Goal: Information Seeking & Learning: Learn about a topic

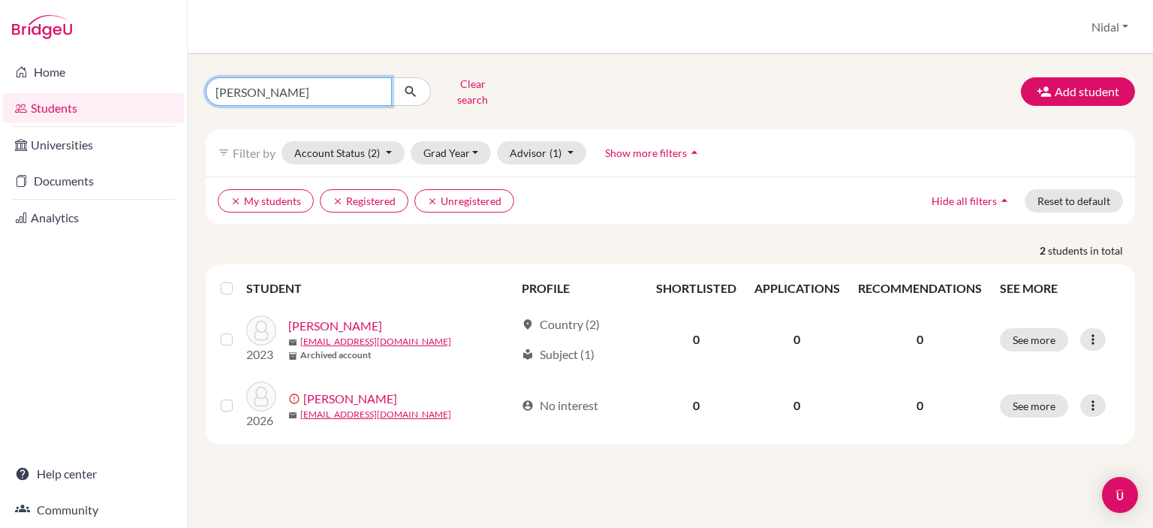
drag, startPoint x: 264, startPoint y: 92, endPoint x: 189, endPoint y: 95, distance: 75.2
click at [189, 95] on div "nassar Clear search Add student filter_list Filter by Account Status (2) Active…" at bounding box center [670, 291] width 965 height 474
type input "[PERSON_NAME]"
click button "submit" at bounding box center [411, 91] width 40 height 29
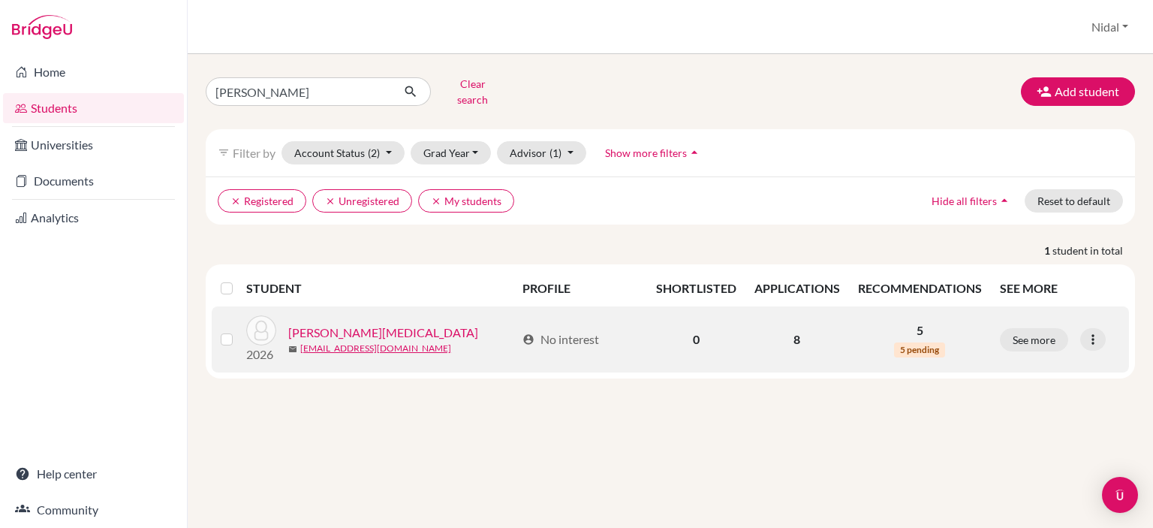
click at [329, 324] on link "[PERSON_NAME][MEDICAL_DATA]" at bounding box center [383, 333] width 190 height 18
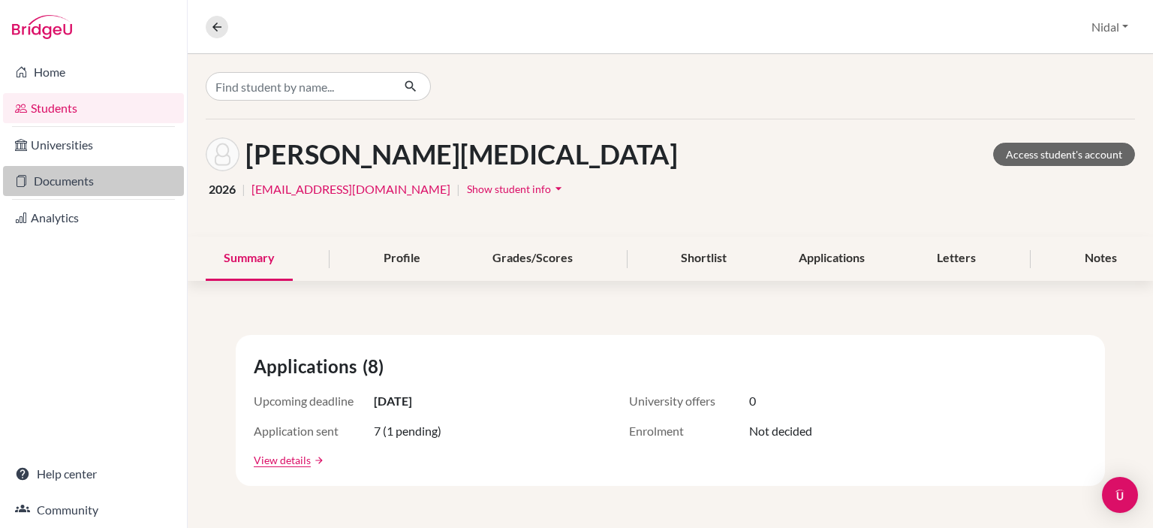
click at [58, 179] on link "Documents" at bounding box center [93, 181] width 181 height 30
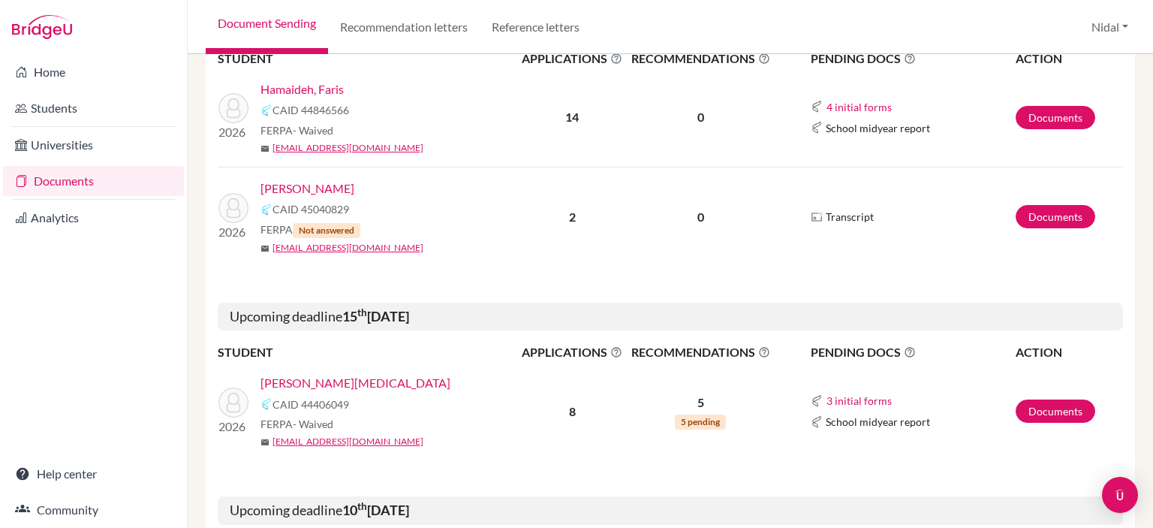
scroll to position [375, 0]
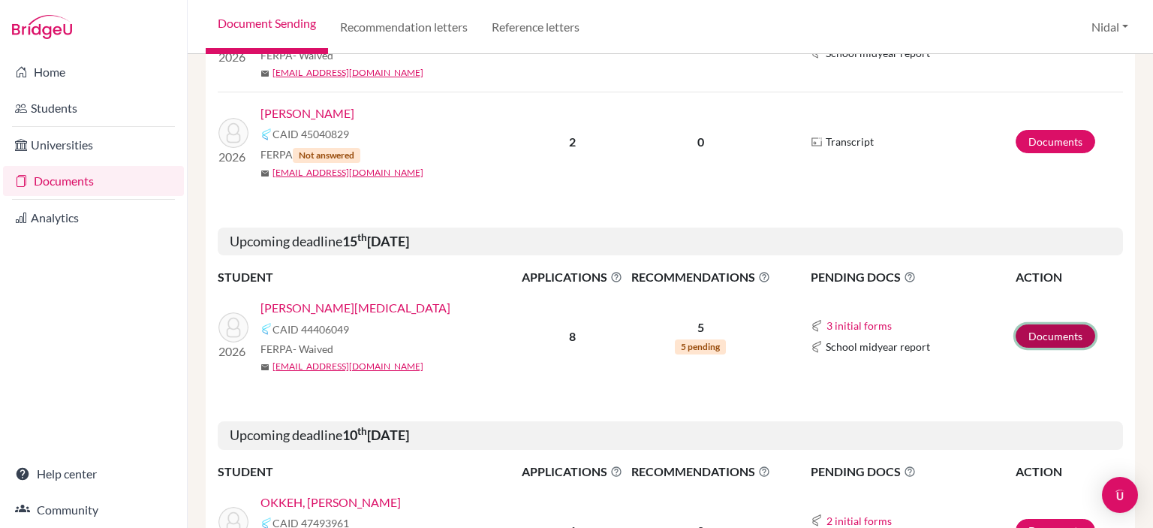
click at [1035, 340] on link "Documents" at bounding box center [1056, 335] width 80 height 23
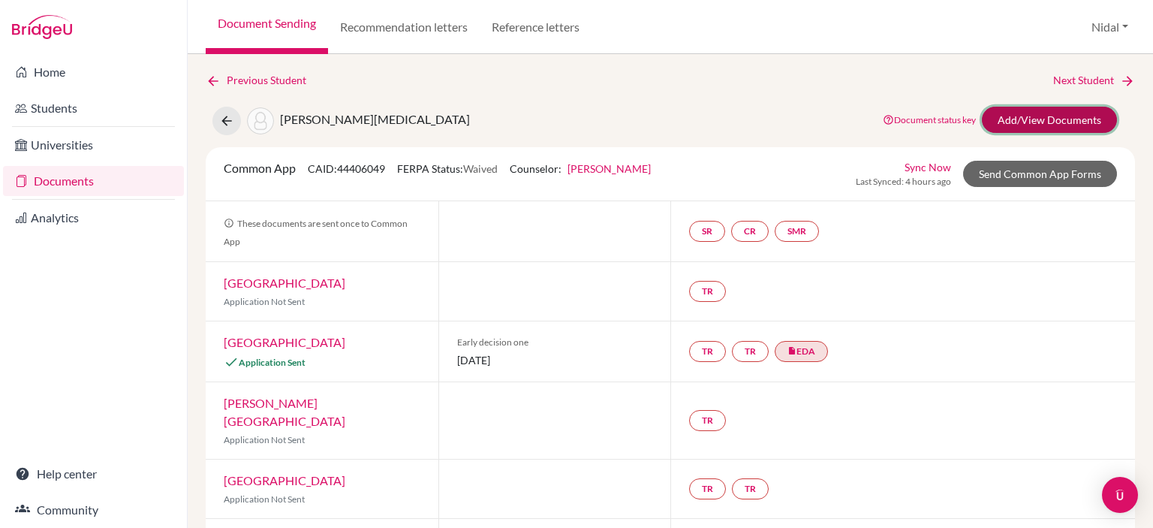
click at [1036, 126] on link "Add/View Documents" at bounding box center [1049, 120] width 135 height 26
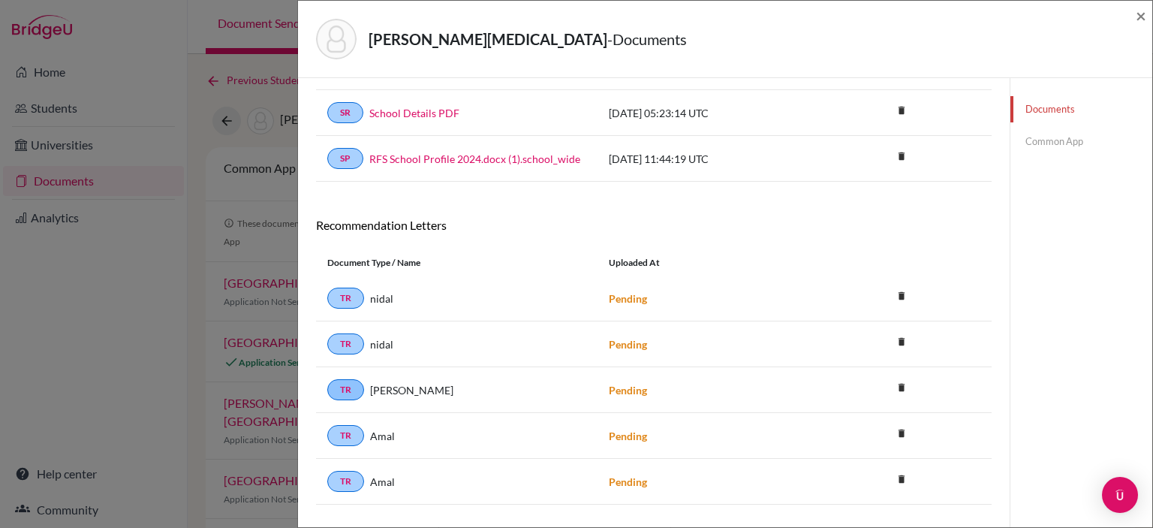
scroll to position [224, 0]
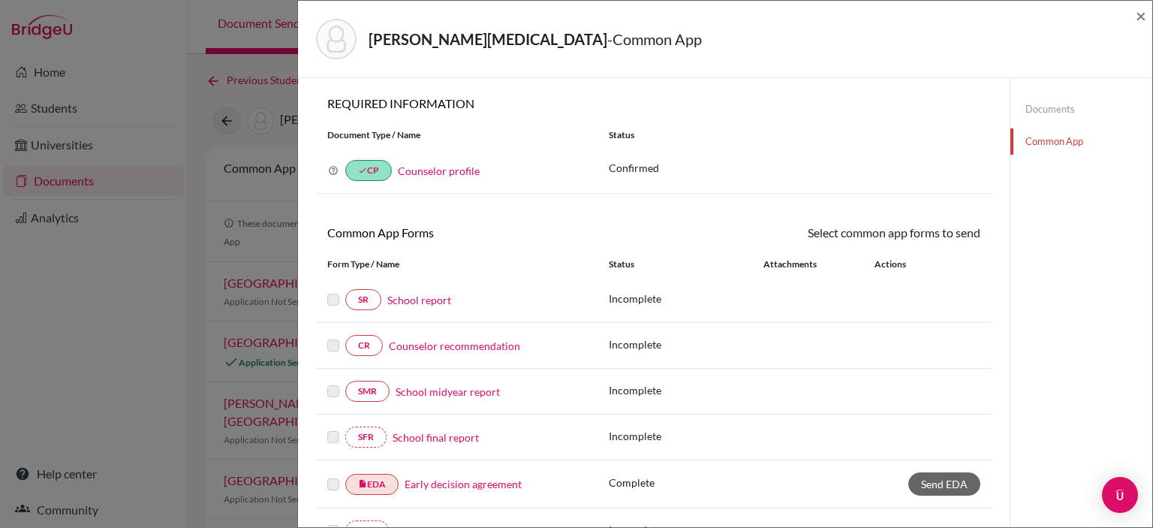
scroll to position [327, 0]
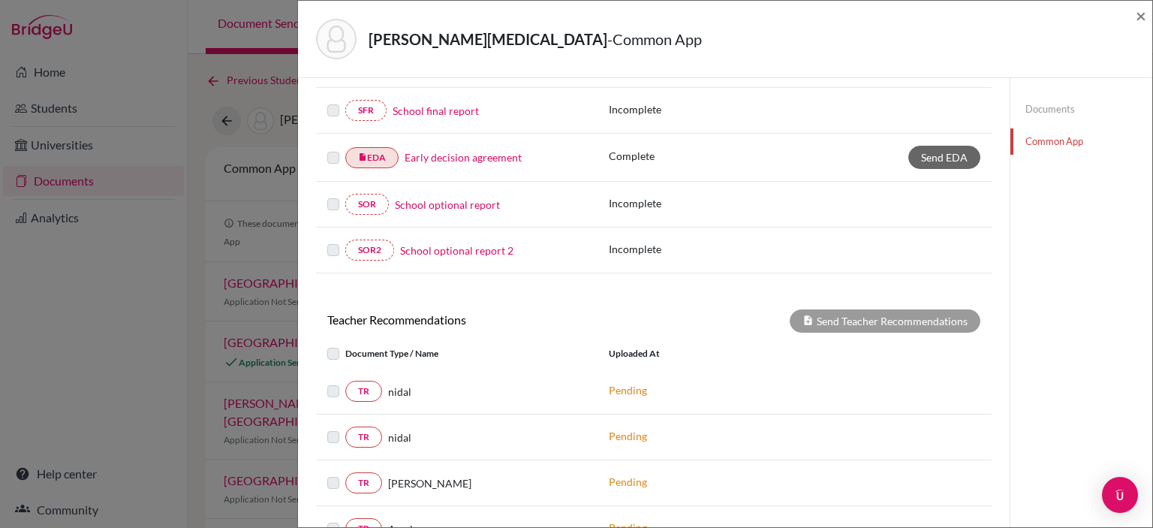
click at [76, 72] on div "Wahbeh, Yasmin - Common App × × REQUIRED INFORMATION Document Type / Name Statu…" at bounding box center [576, 264] width 1153 height 528
click at [1134, 20] on div "Wahbeh, Yasmin - Common App ×" at bounding box center [725, 39] width 842 height 65
click at [1138, 19] on span "×" at bounding box center [1141, 16] width 11 height 22
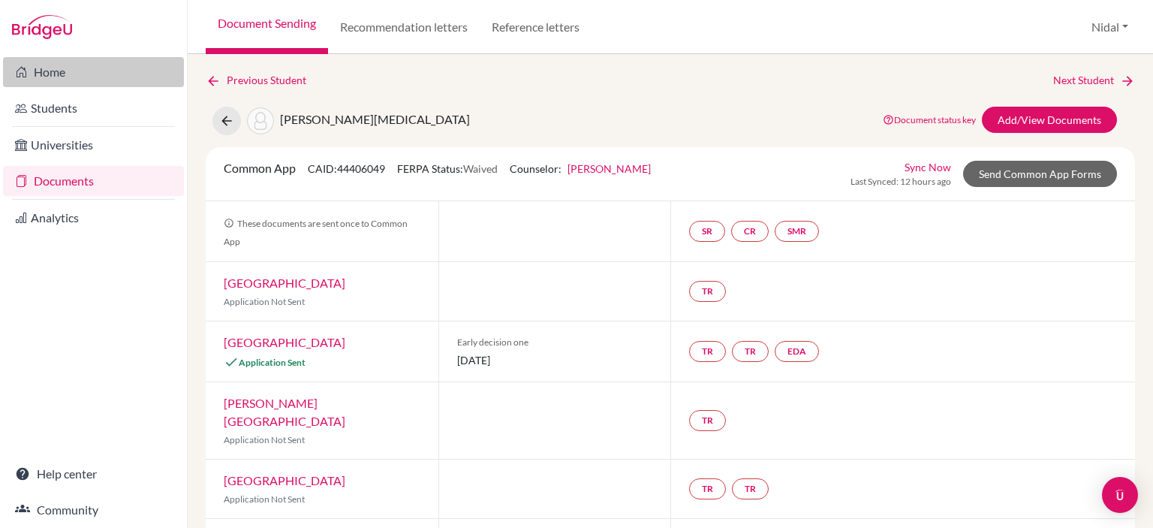
click at [43, 75] on link "Home" at bounding box center [93, 72] width 181 height 30
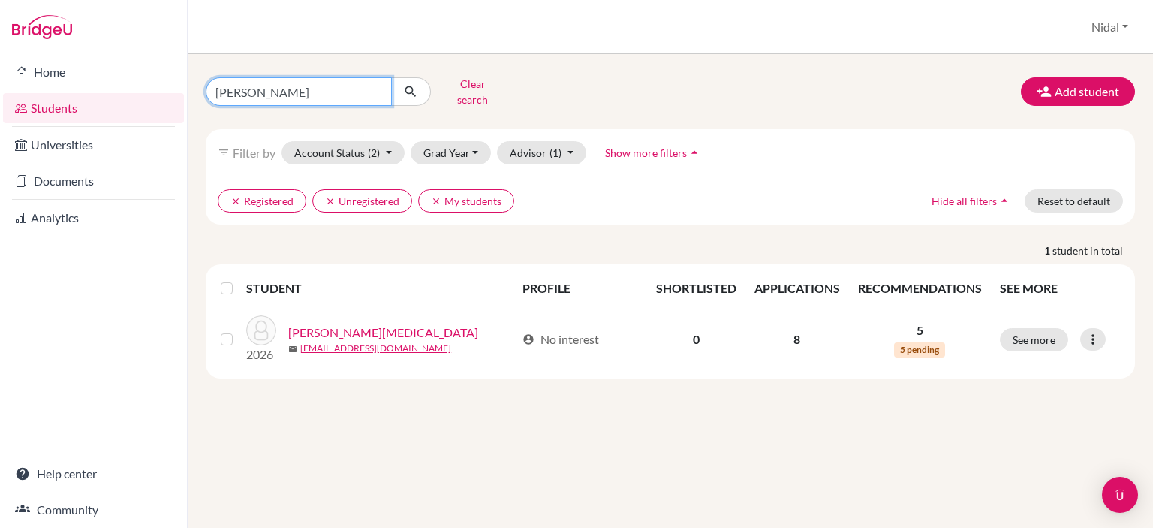
drag, startPoint x: 313, startPoint y: 80, endPoint x: 19, endPoint y: 32, distance: 298.2
click at [2, 38] on div "Home Students Universities Documents Analytics Help center Community Students o…" at bounding box center [576, 264] width 1153 height 528
type input "Jessica"
click button "submit" at bounding box center [411, 91] width 40 height 29
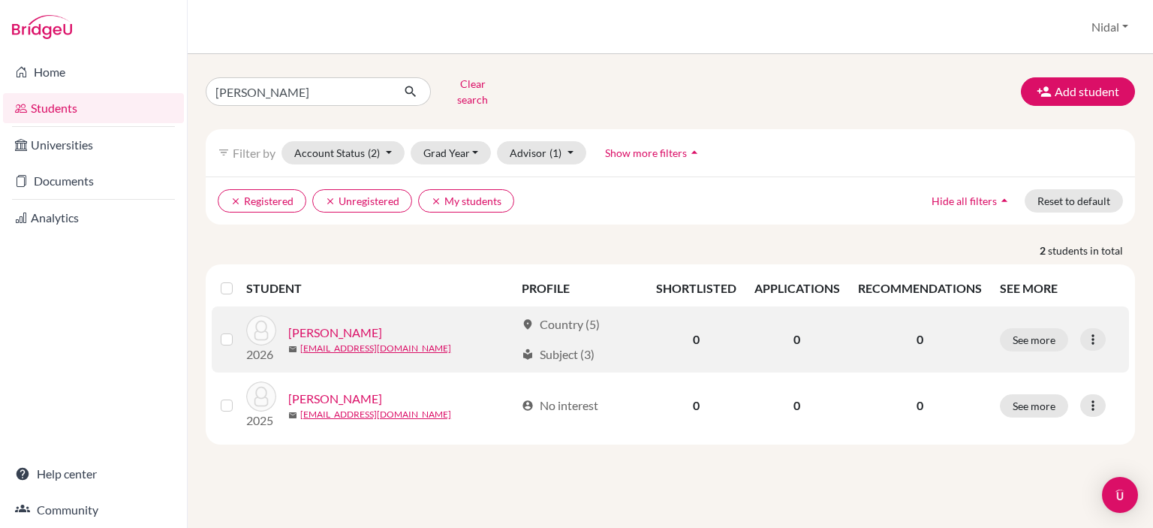
click at [342, 327] on link "Dar Yousef, Jessica" at bounding box center [335, 333] width 94 height 18
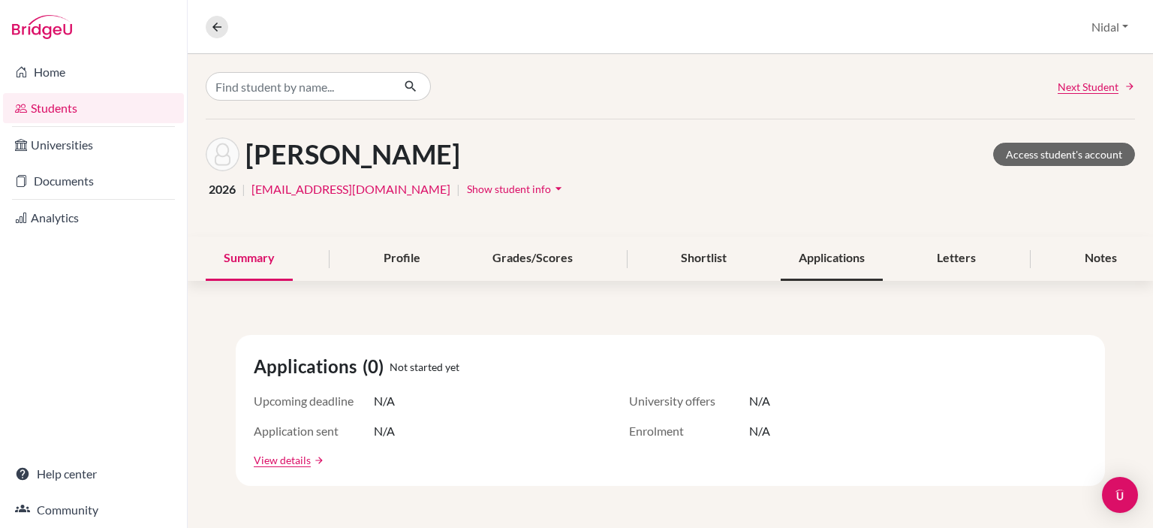
click at [809, 273] on div "Applications" at bounding box center [832, 258] width 102 height 44
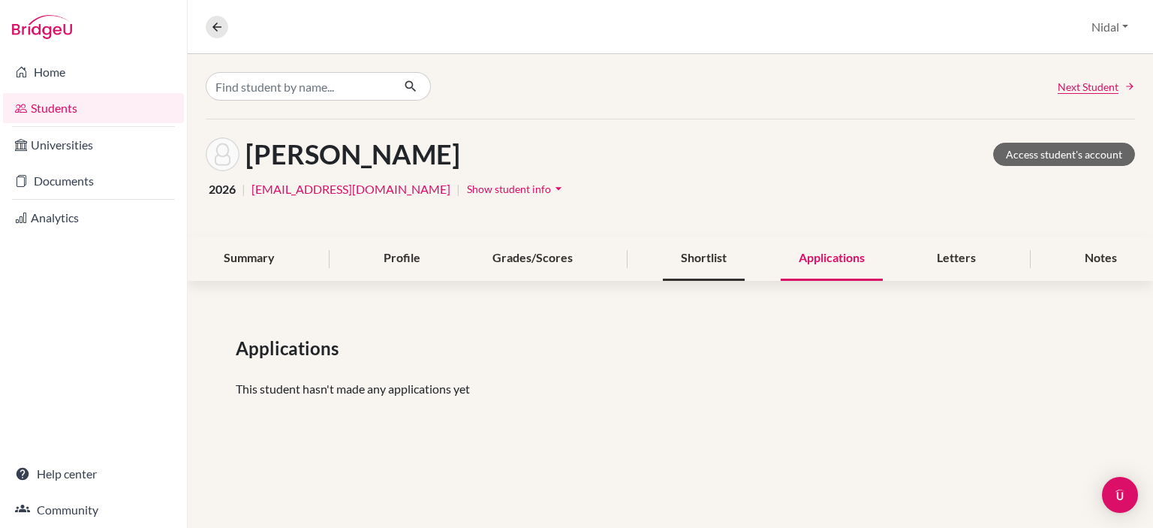
click at [684, 248] on div "Shortlist" at bounding box center [704, 258] width 82 height 44
click at [514, 261] on div "Grades/Scores" at bounding box center [532, 258] width 116 height 44
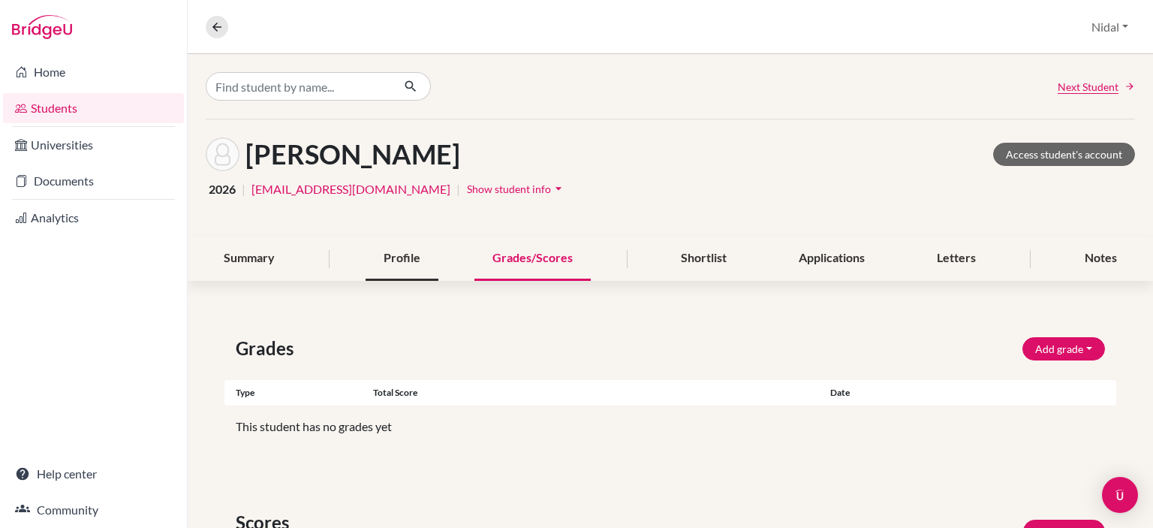
click at [420, 263] on div "Profile" at bounding box center [402, 258] width 73 height 44
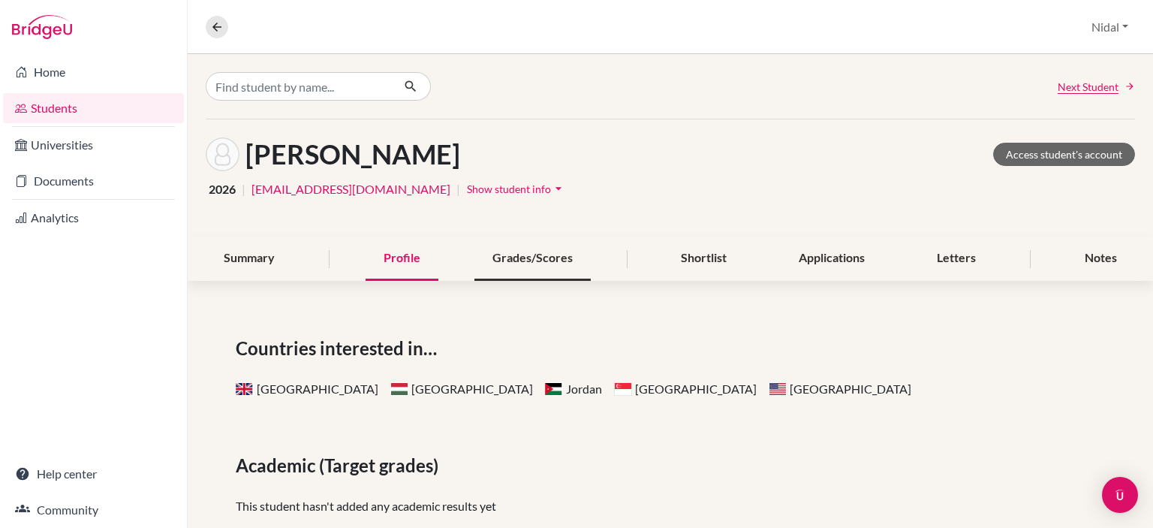
click at [556, 248] on div "Grades/Scores" at bounding box center [532, 258] width 116 height 44
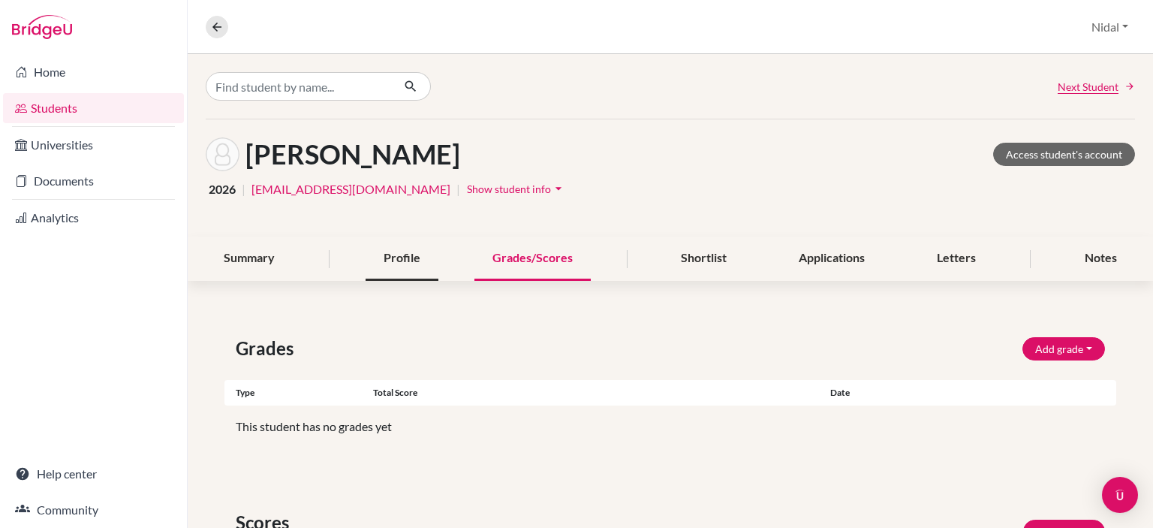
click at [395, 261] on div "Profile" at bounding box center [402, 258] width 73 height 44
